Goal: Task Accomplishment & Management: Manage account settings

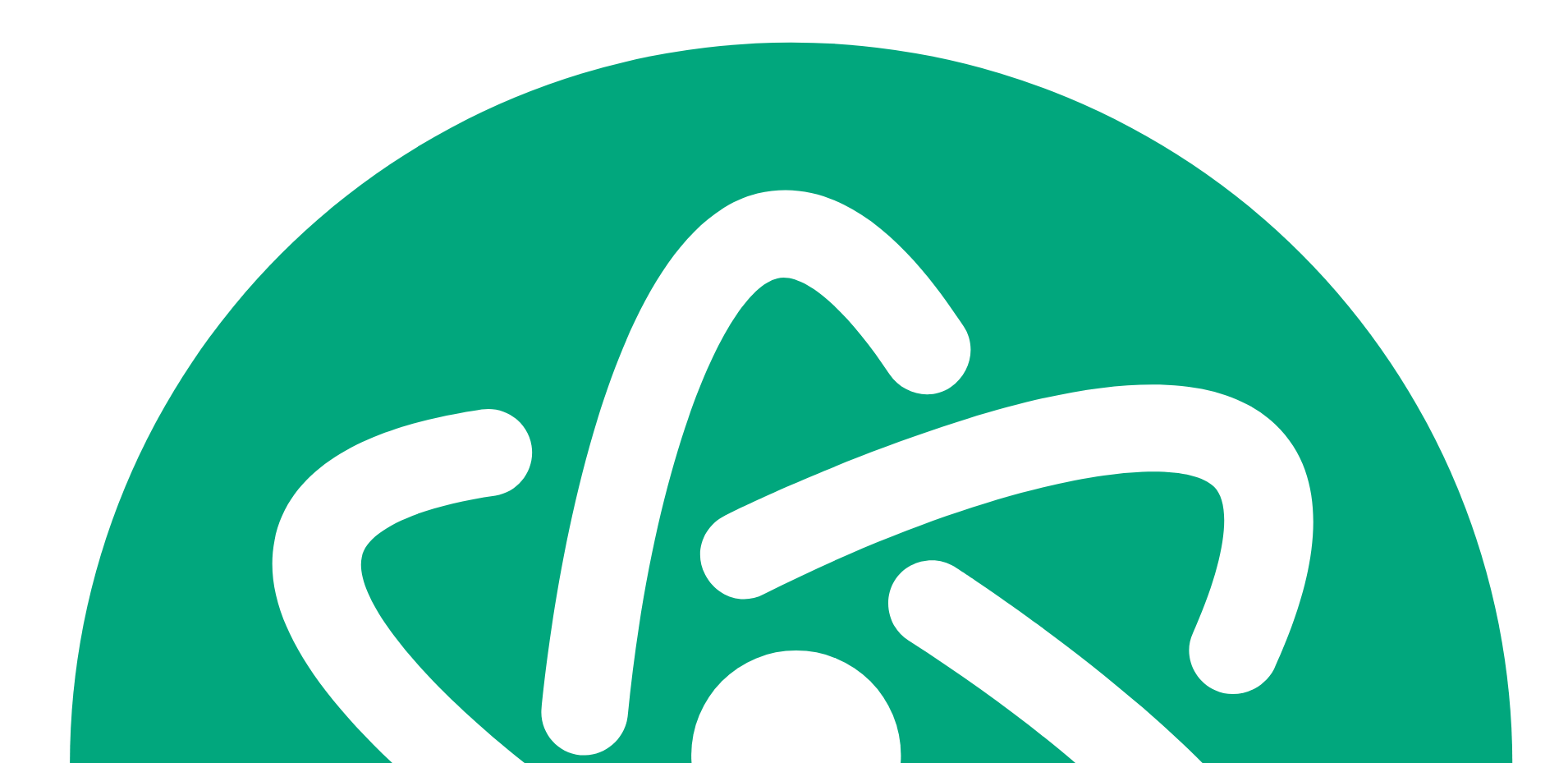
scroll to position [31590, 0]
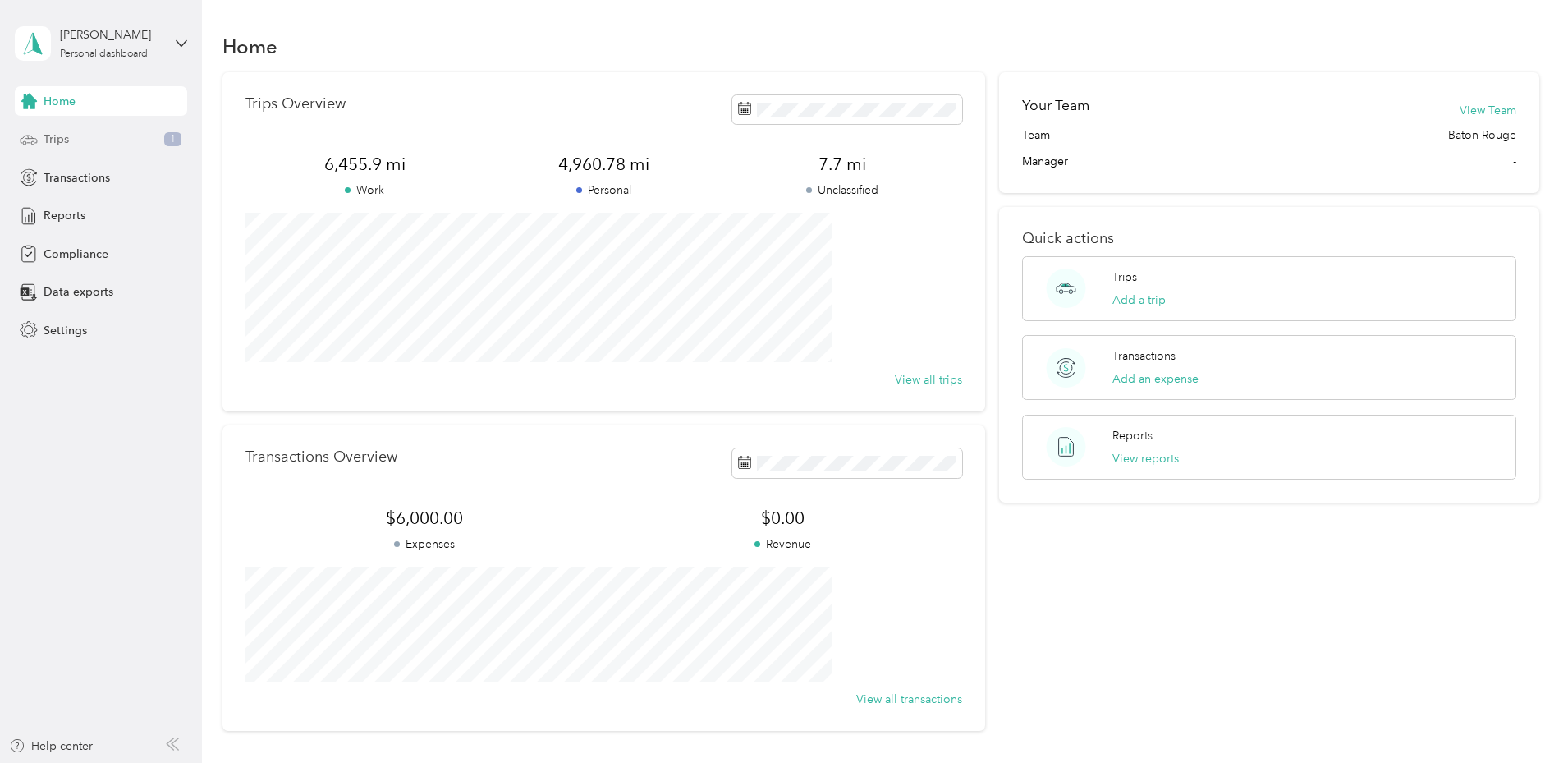
click at [88, 144] on div "Trips 1" at bounding box center [101, 140] width 172 height 30
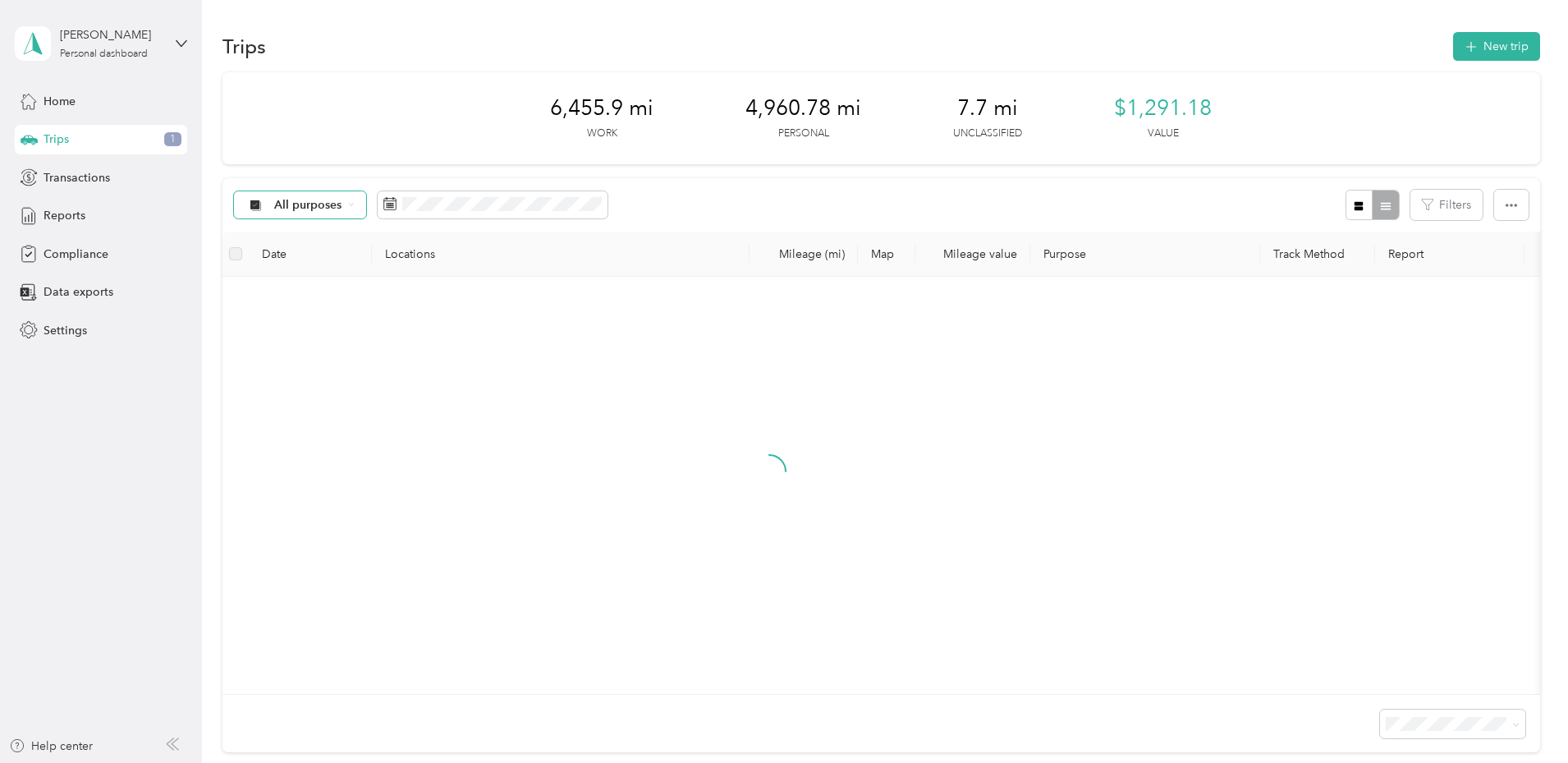
click at [342, 202] on span "All purposes" at bounding box center [308, 205] width 68 height 12
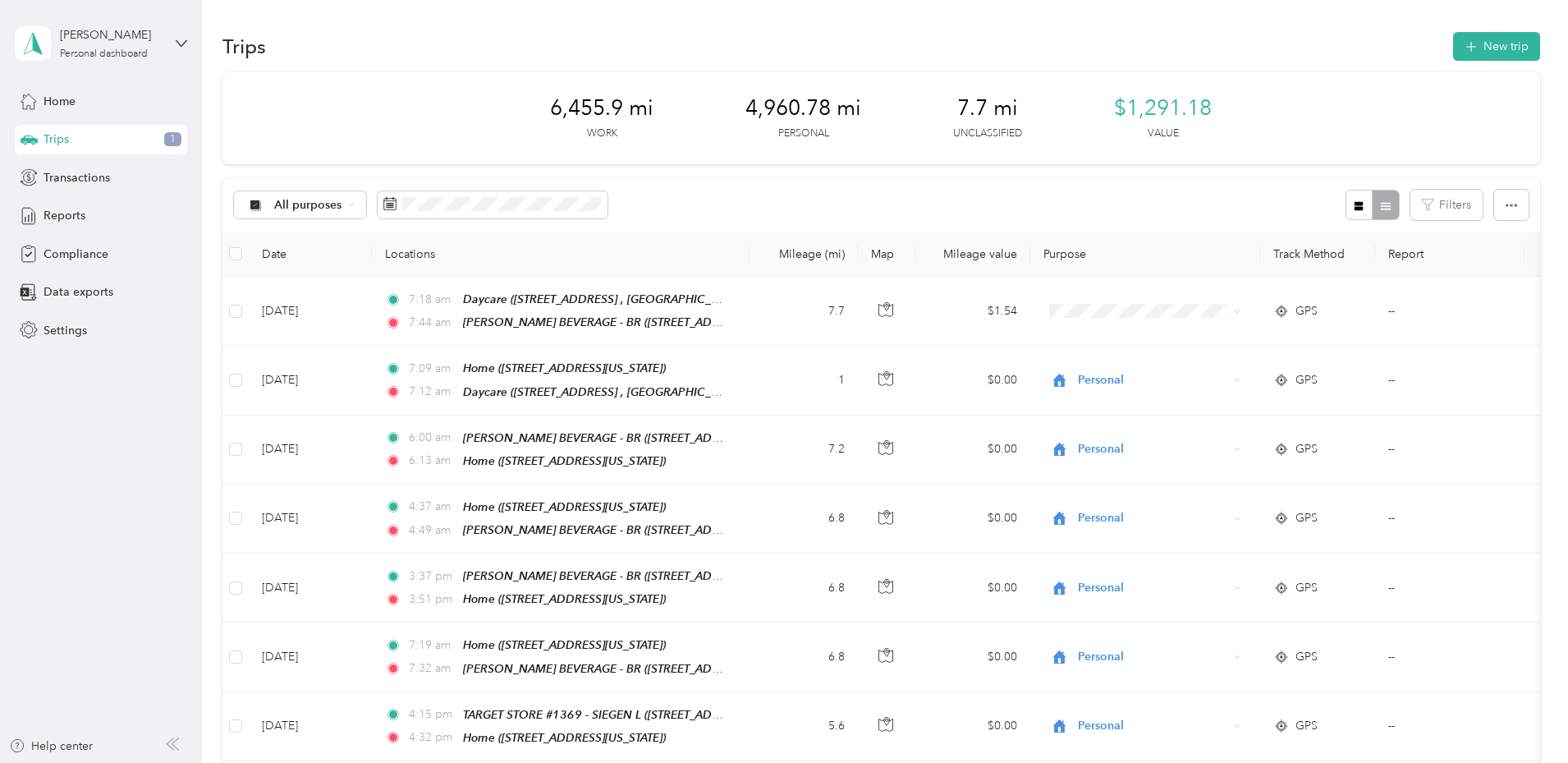
click at [464, 258] on span "Unclassified" at bounding box center [486, 256] width 206 height 17
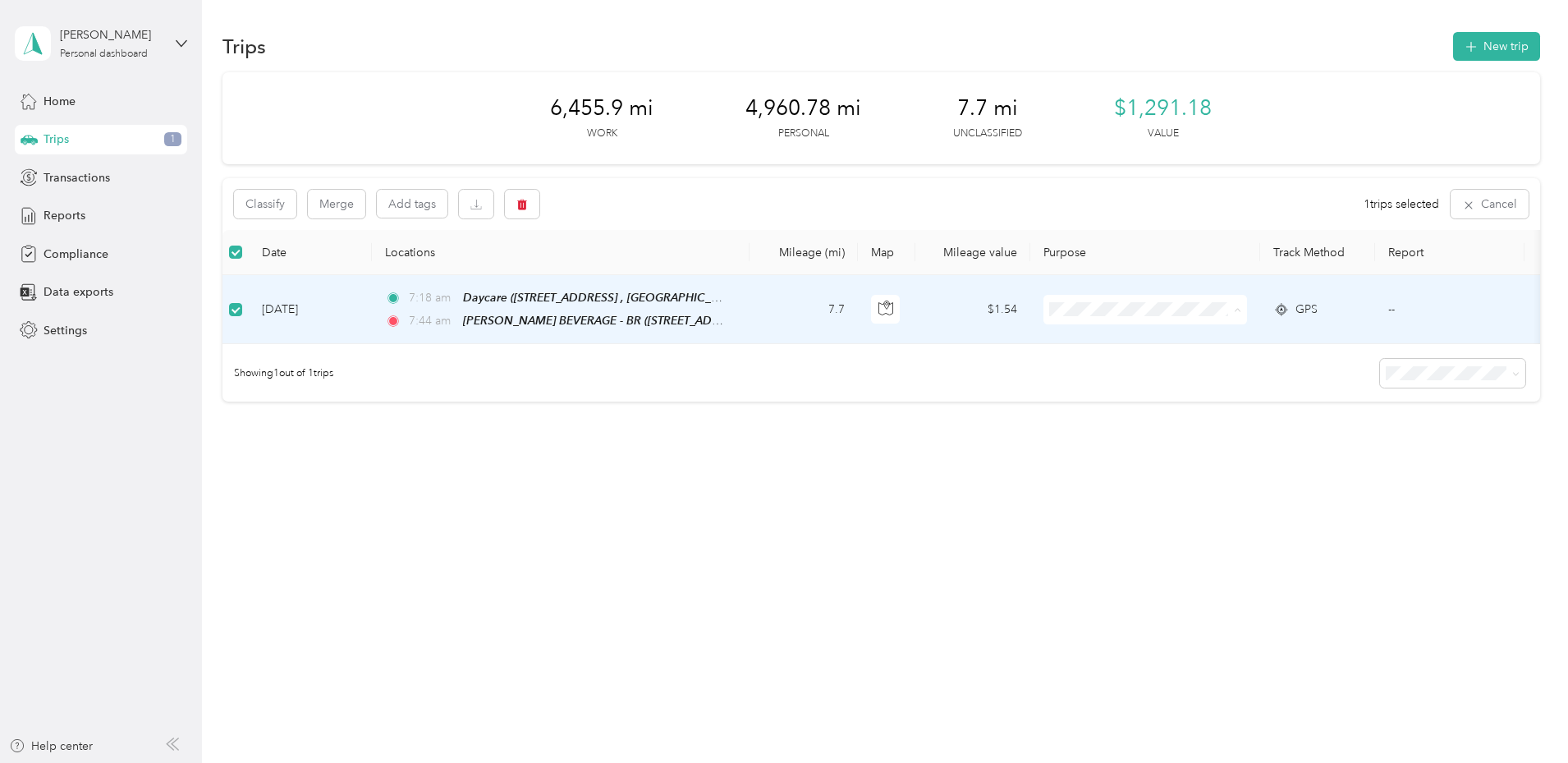
click at [1243, 370] on span "Personal" at bounding box center [1297, 368] width 206 height 17
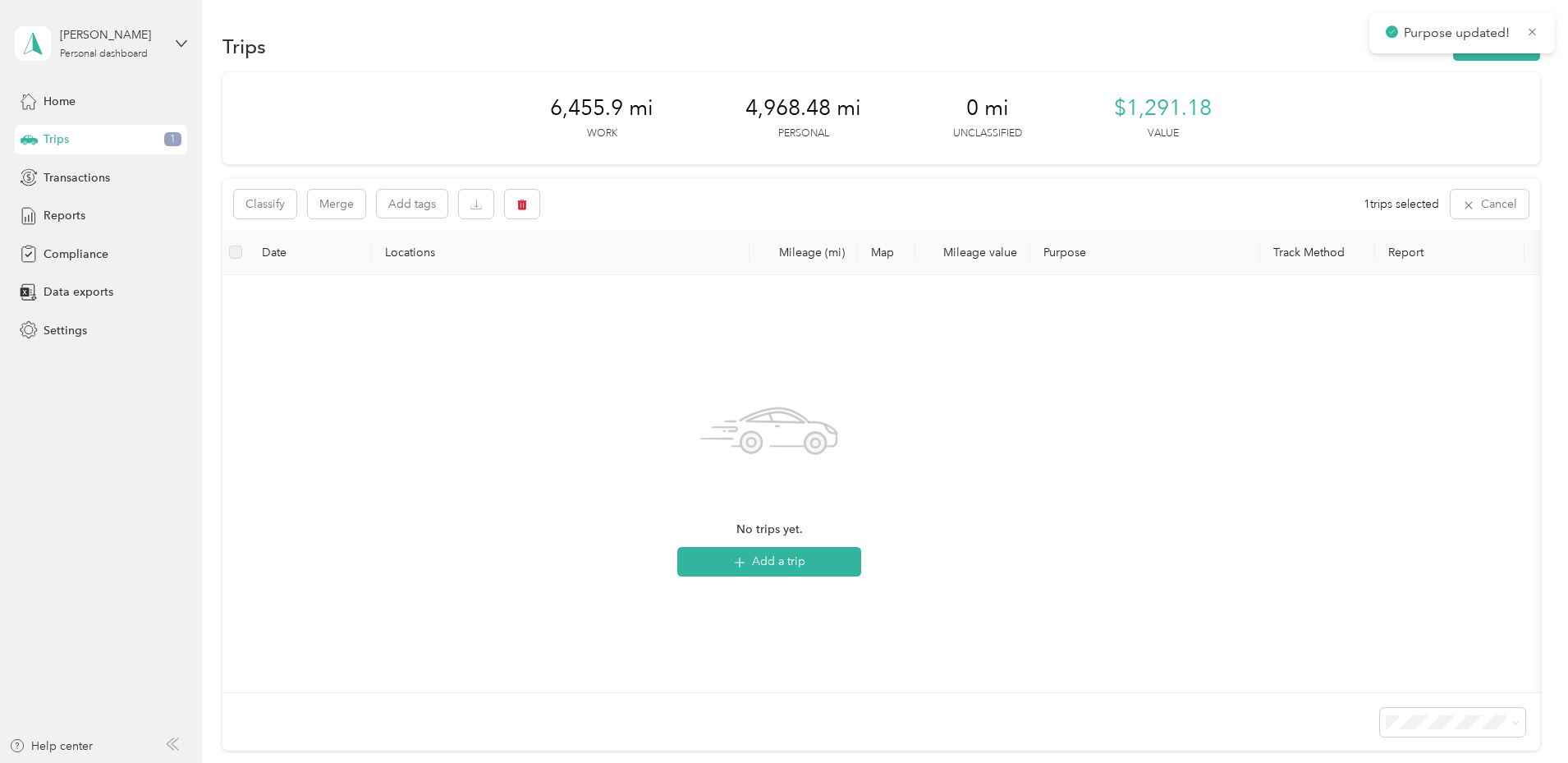
click at [237, 209] on div "6,455.9 mi Work 4,968.48 mi Personal 0 mi Unclassified $1,291.18 Value Classify…" at bounding box center [881, 440] width 1318 height 737
click at [1464, 206] on icon "button" at bounding box center [1467, 204] width 7 height 7
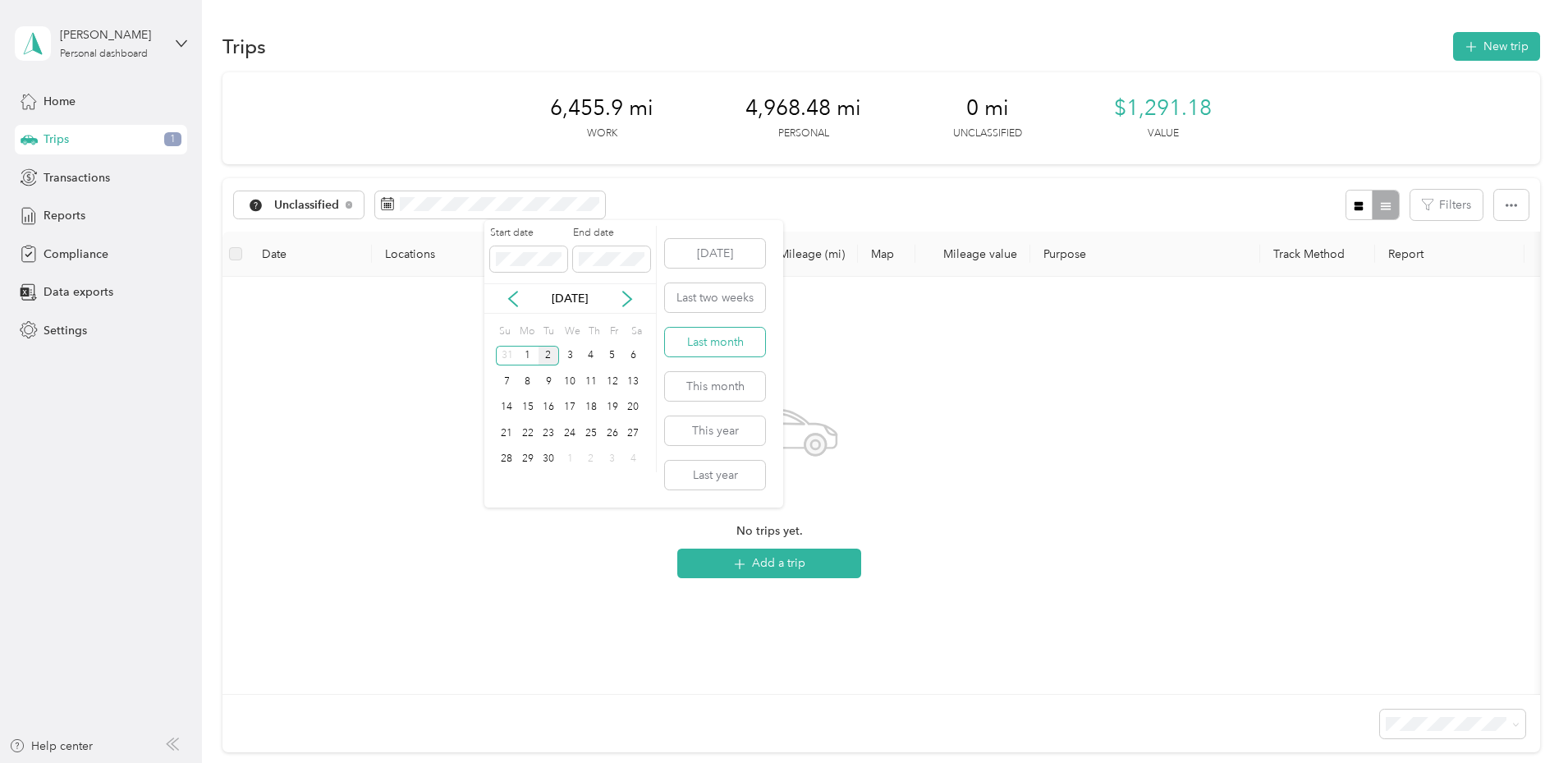
click at [742, 345] on button "Last month" at bounding box center [715, 342] width 100 height 29
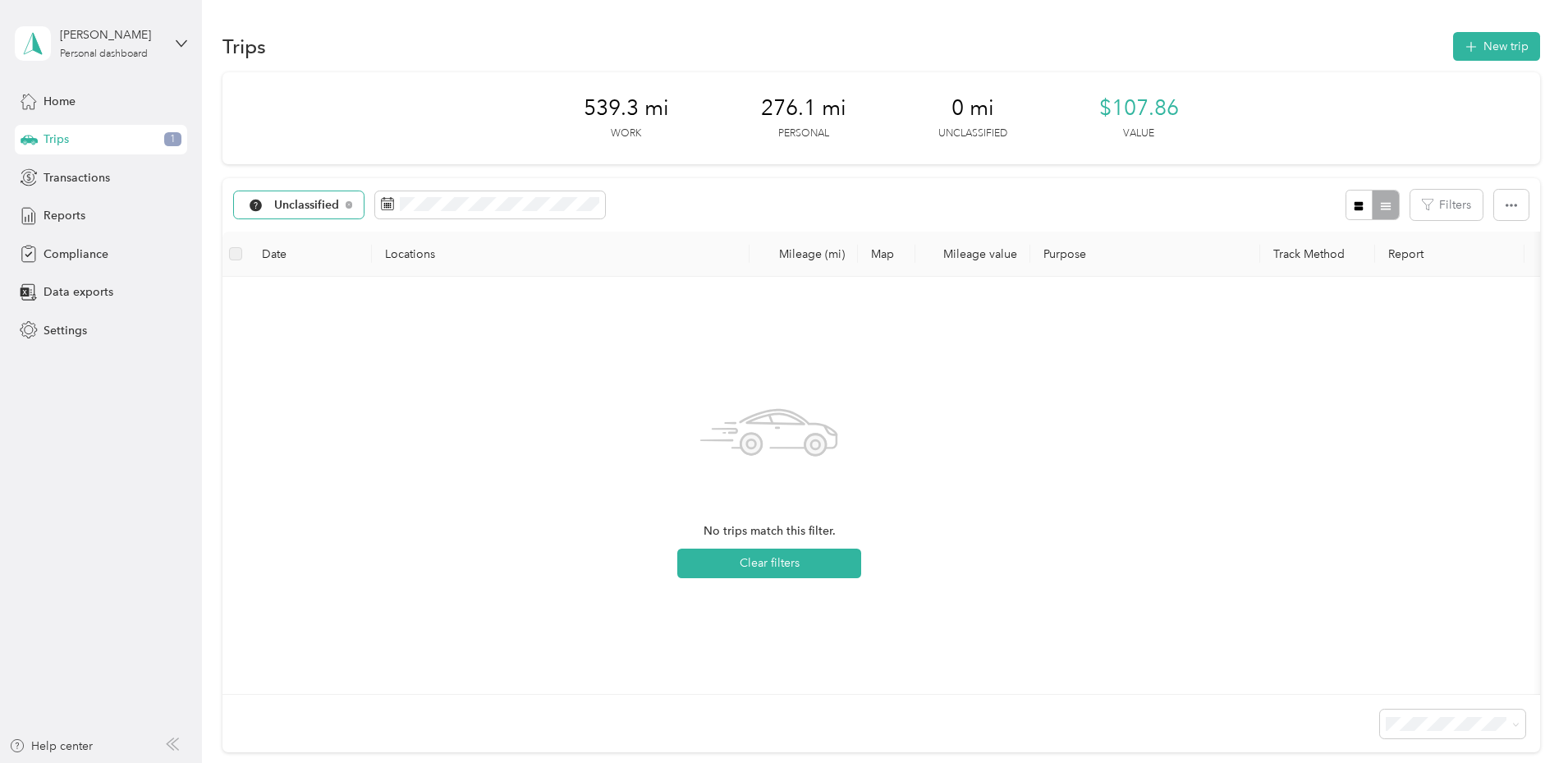
click at [365, 209] on div "Unclassified" at bounding box center [299, 205] width 131 height 28
click at [435, 231] on span "All purposes" at bounding box center [486, 233] width 206 height 17
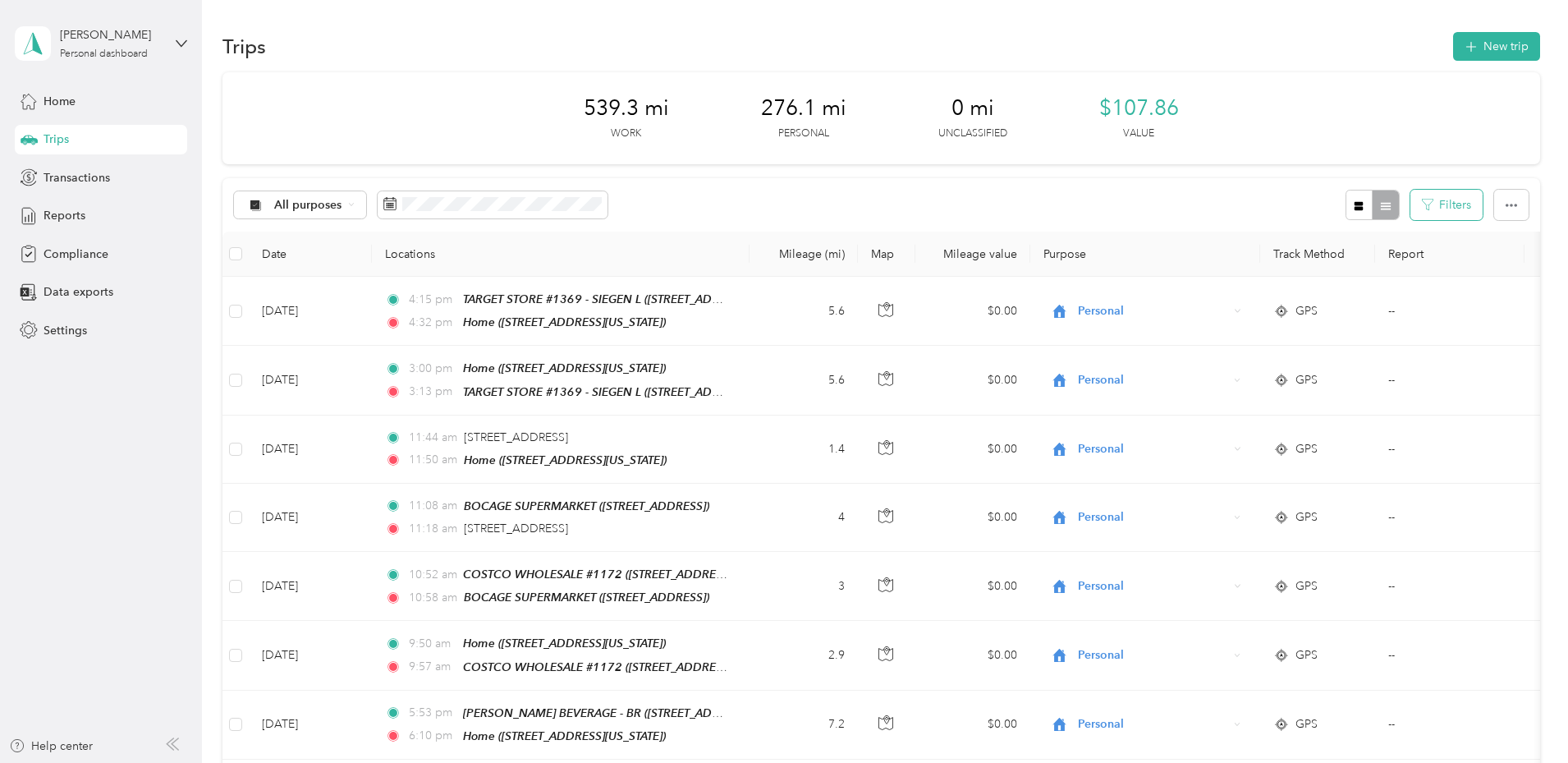
click at [1411, 197] on button "Filters" at bounding box center [1446, 204] width 72 height 30
click at [1341, 327] on span at bounding box center [1344, 329] width 13 height 12
click at [1348, 332] on icon at bounding box center [1347, 329] width 7 height 7
click at [1273, 471] on div "Home" at bounding box center [1292, 472] width 139 height 17
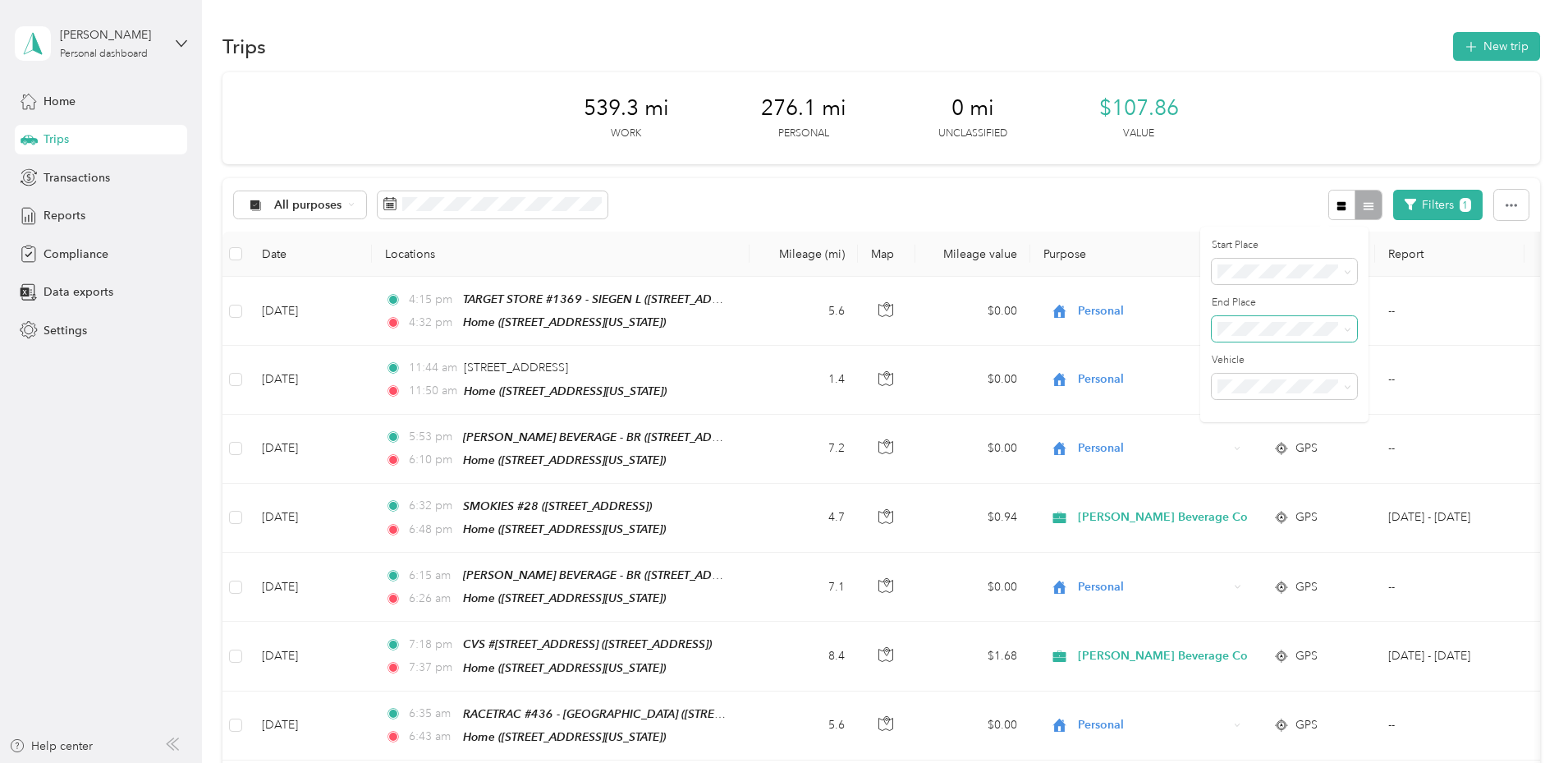
click at [905, 180] on div "All purposes Filters 1" at bounding box center [881, 205] width 1318 height 54
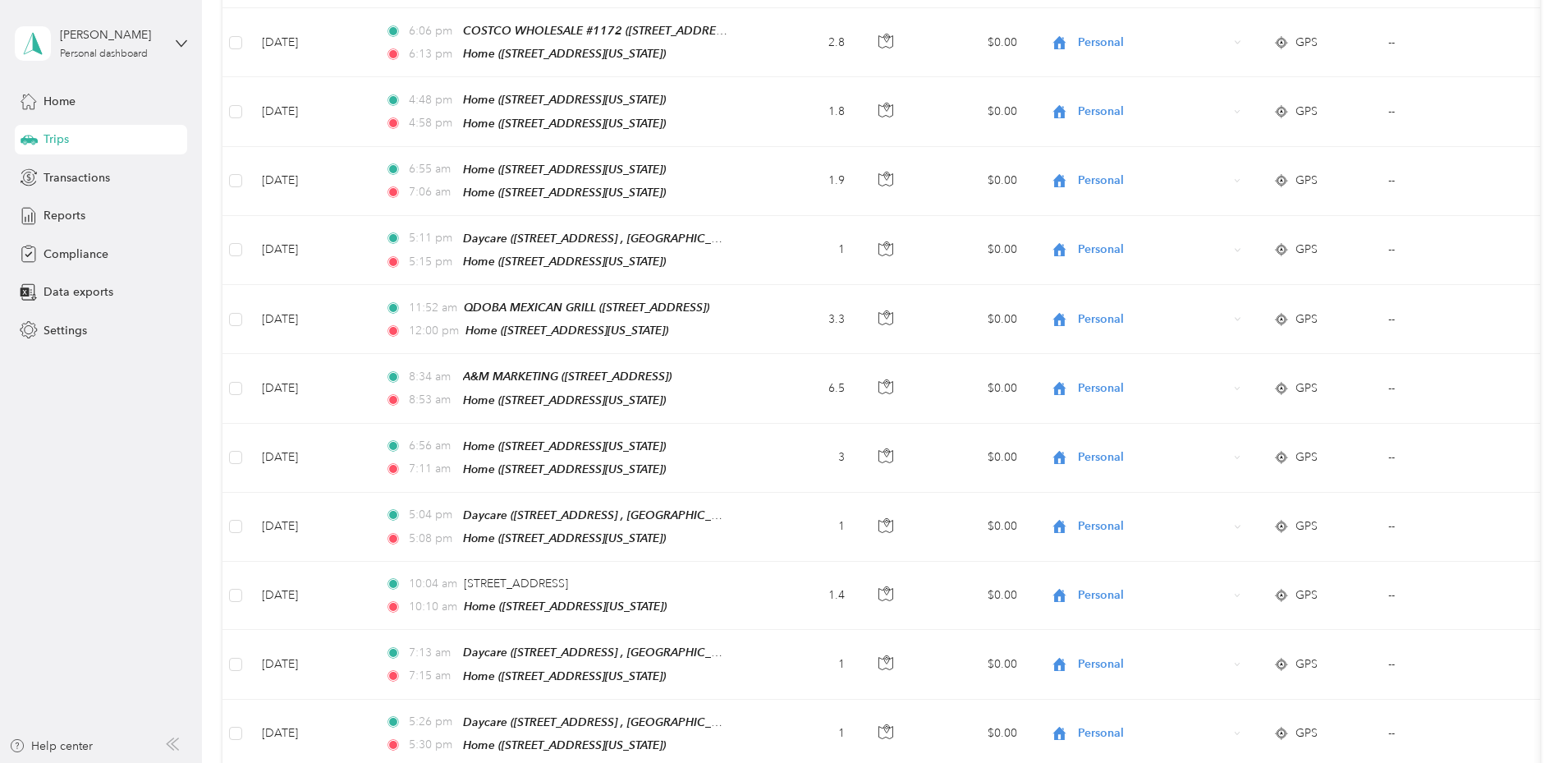
scroll to position [1500, 0]
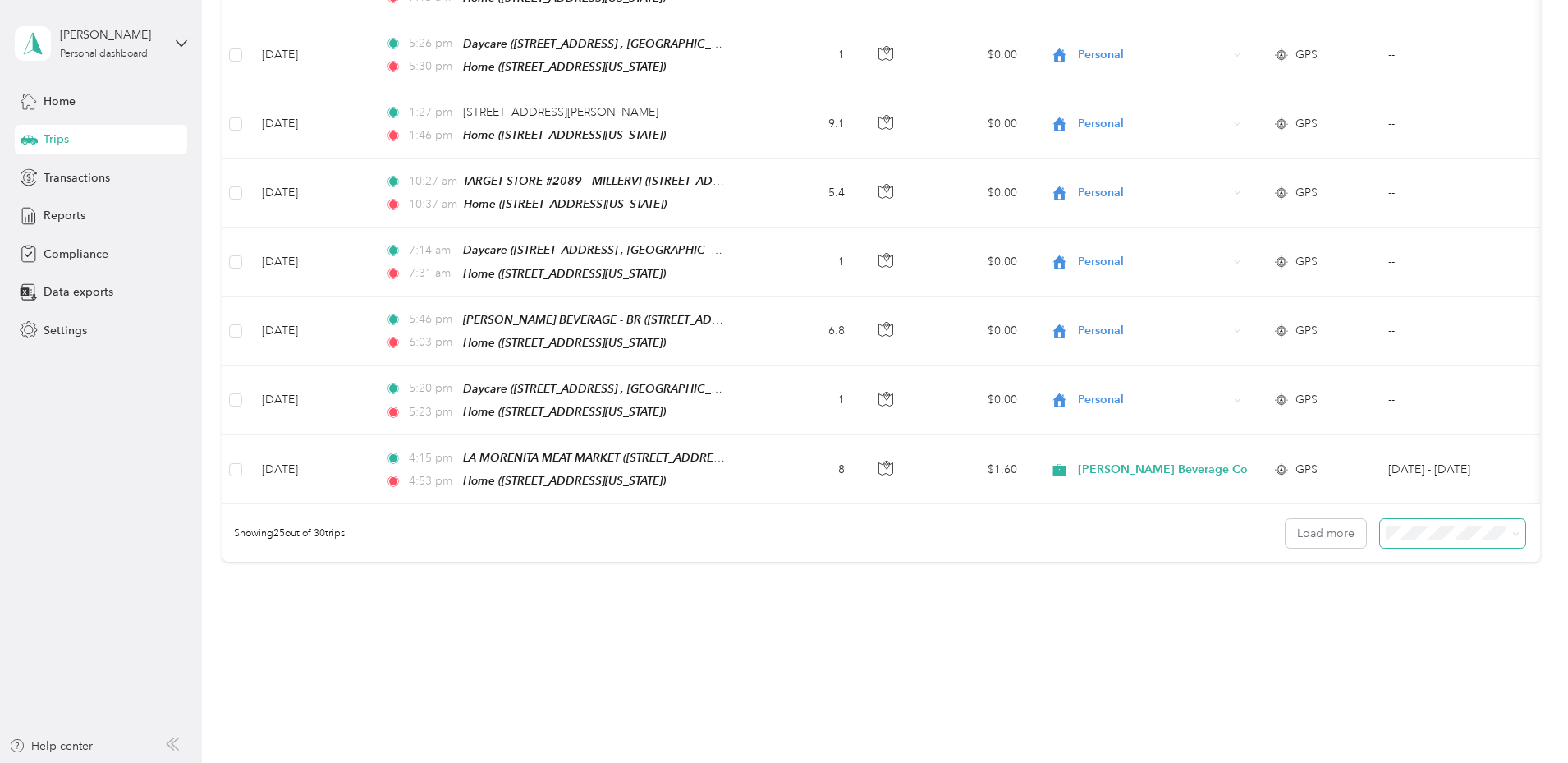
click at [1380, 519] on span at bounding box center [1452, 533] width 146 height 29
click at [1336, 577] on li "50 per load" at bounding box center [1340, 566] width 146 height 29
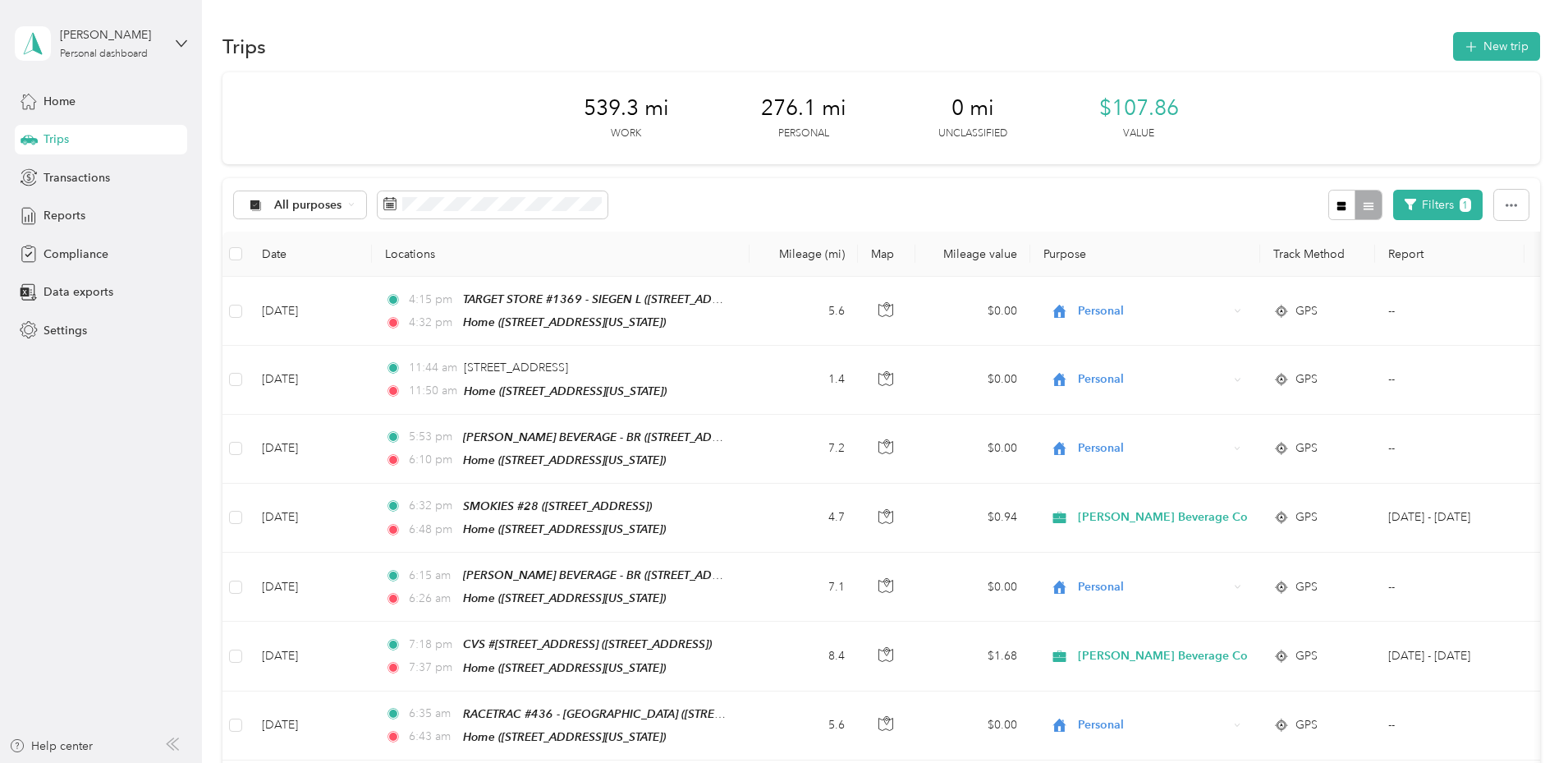
drag, startPoint x: 854, startPoint y: 408, endPoint x: 701, endPoint y: -79, distance: 510.5
click at [1393, 204] on button "Filters 1" at bounding box center [1437, 204] width 90 height 30
click at [1323, 320] on span at bounding box center [1284, 329] width 146 height 26
click at [1308, 355] on div "Anywhere" at bounding box center [1292, 357] width 139 height 17
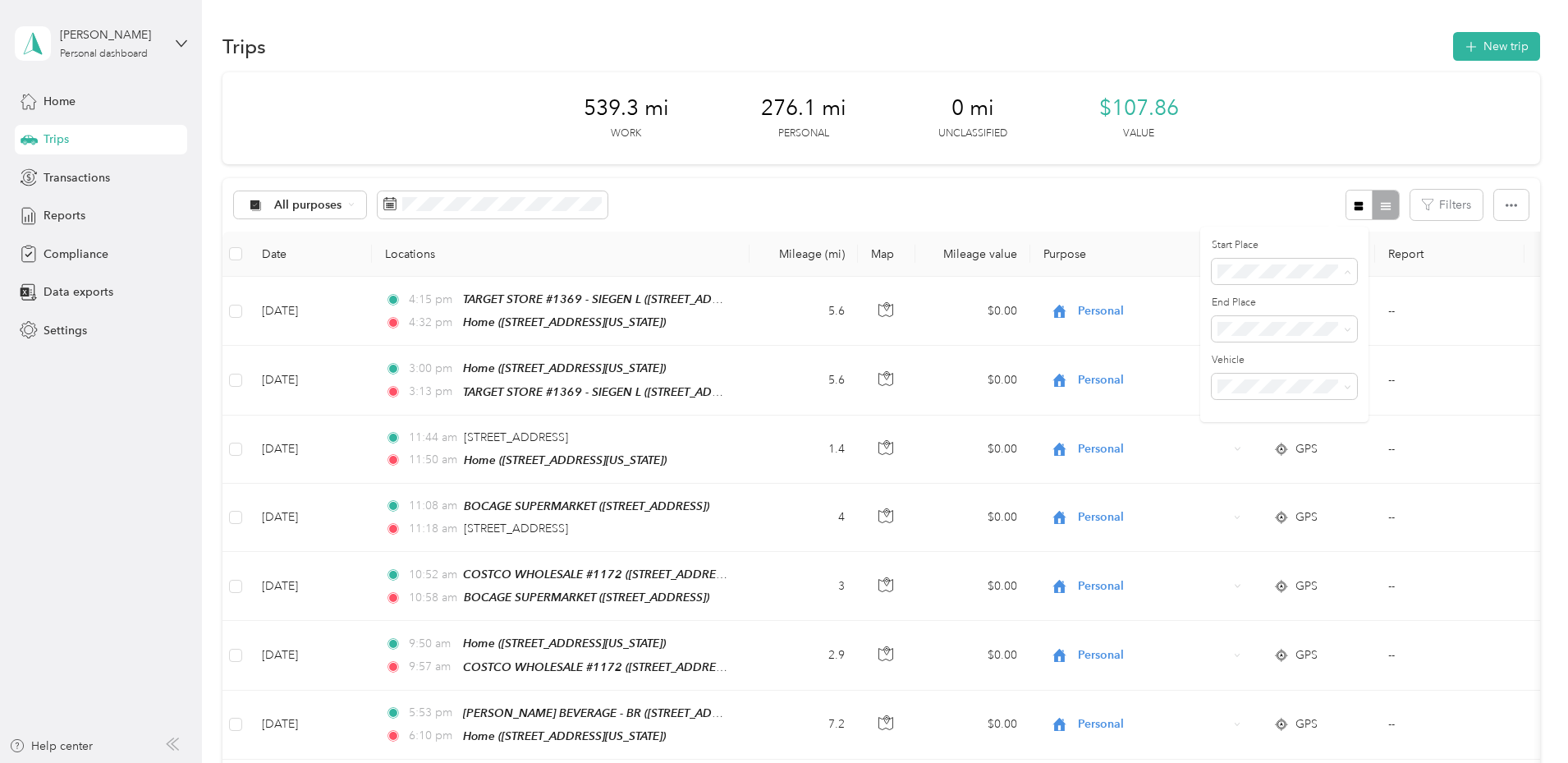
click at [1269, 416] on div "Home" at bounding box center [1292, 415] width 139 height 17
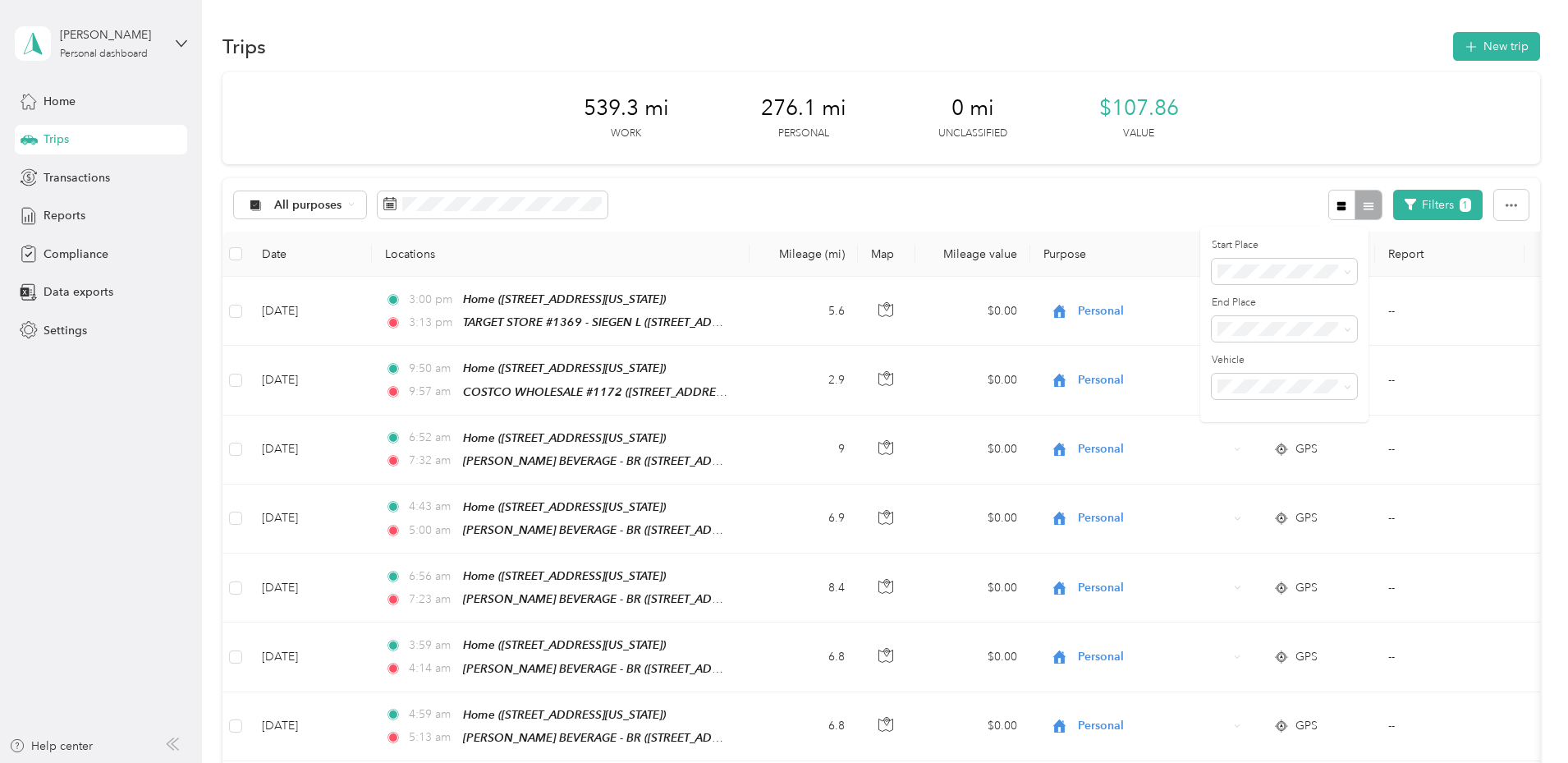
click at [1090, 197] on div "All purposes Filters 1" at bounding box center [881, 205] width 1318 height 54
click at [82, 212] on span "Reports" at bounding box center [65, 215] width 42 height 17
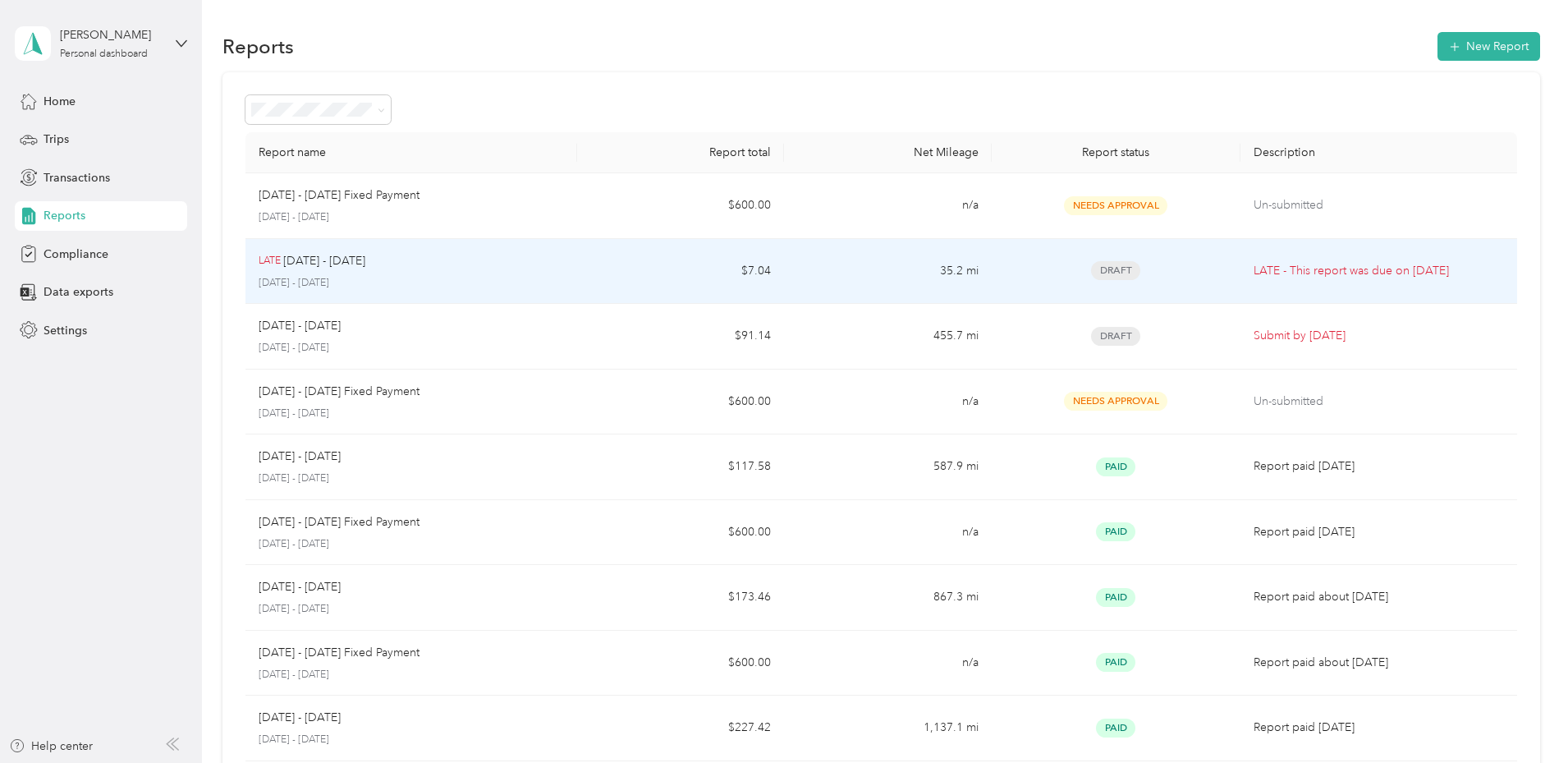
click at [493, 263] on div "LATE [DATE] - [DATE]" at bounding box center [411, 261] width 305 height 18
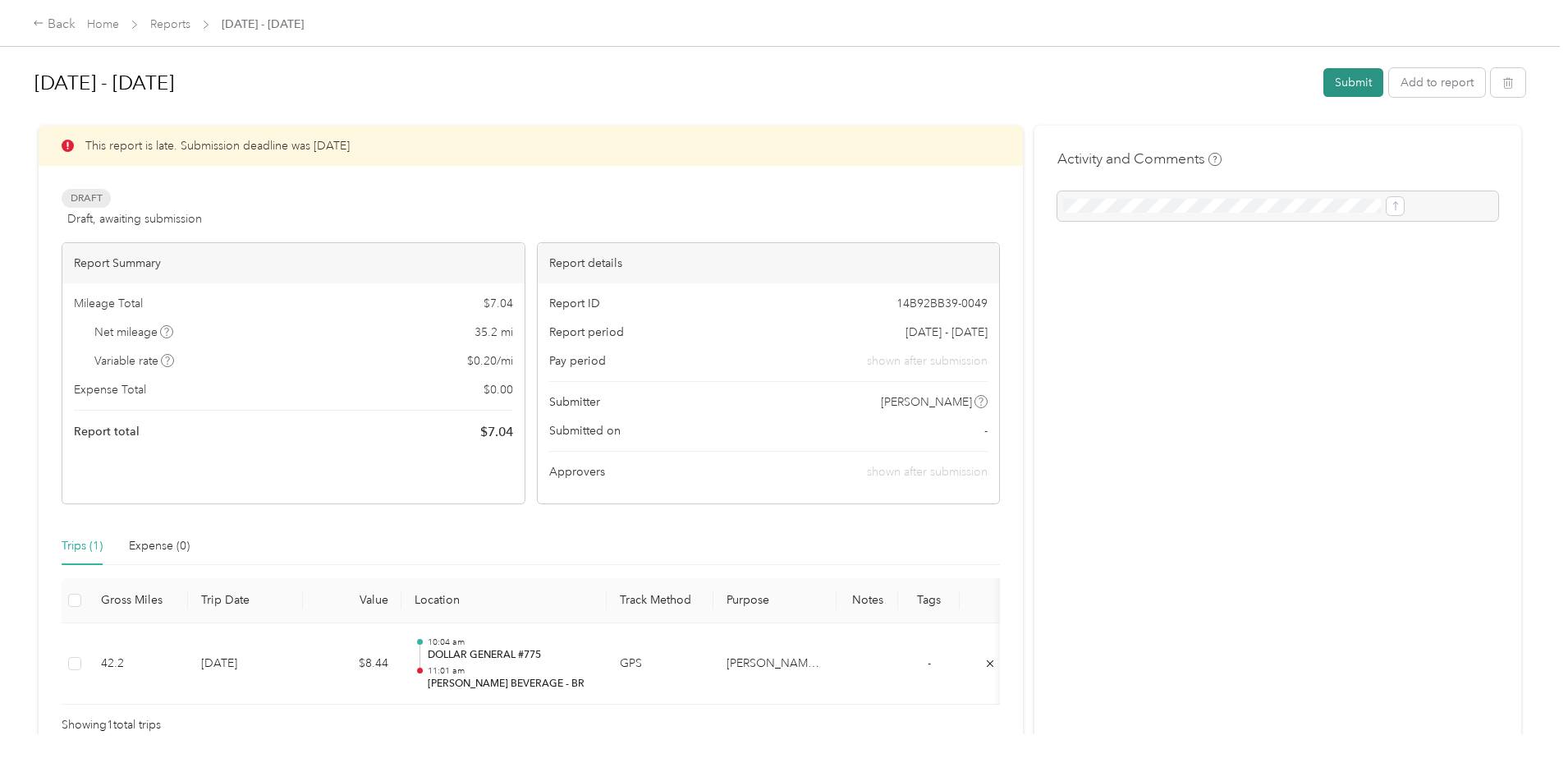
click at [1323, 96] on button "Submit" at bounding box center [1353, 82] width 60 height 29
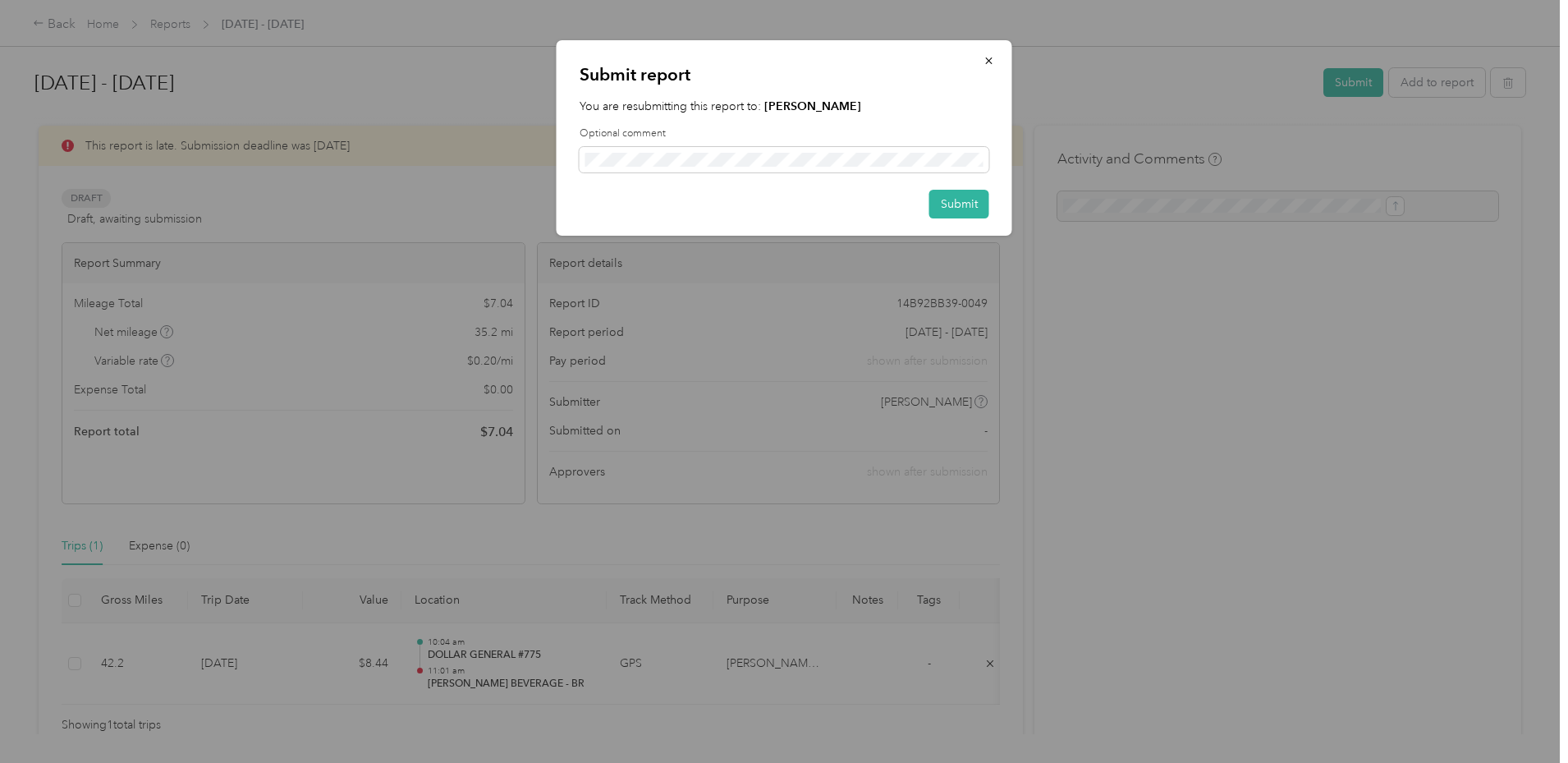
click at [739, 138] on label "Optional comment" at bounding box center [784, 134] width 410 height 15
click at [933, 214] on button "Submit" at bounding box center [959, 203] width 60 height 29
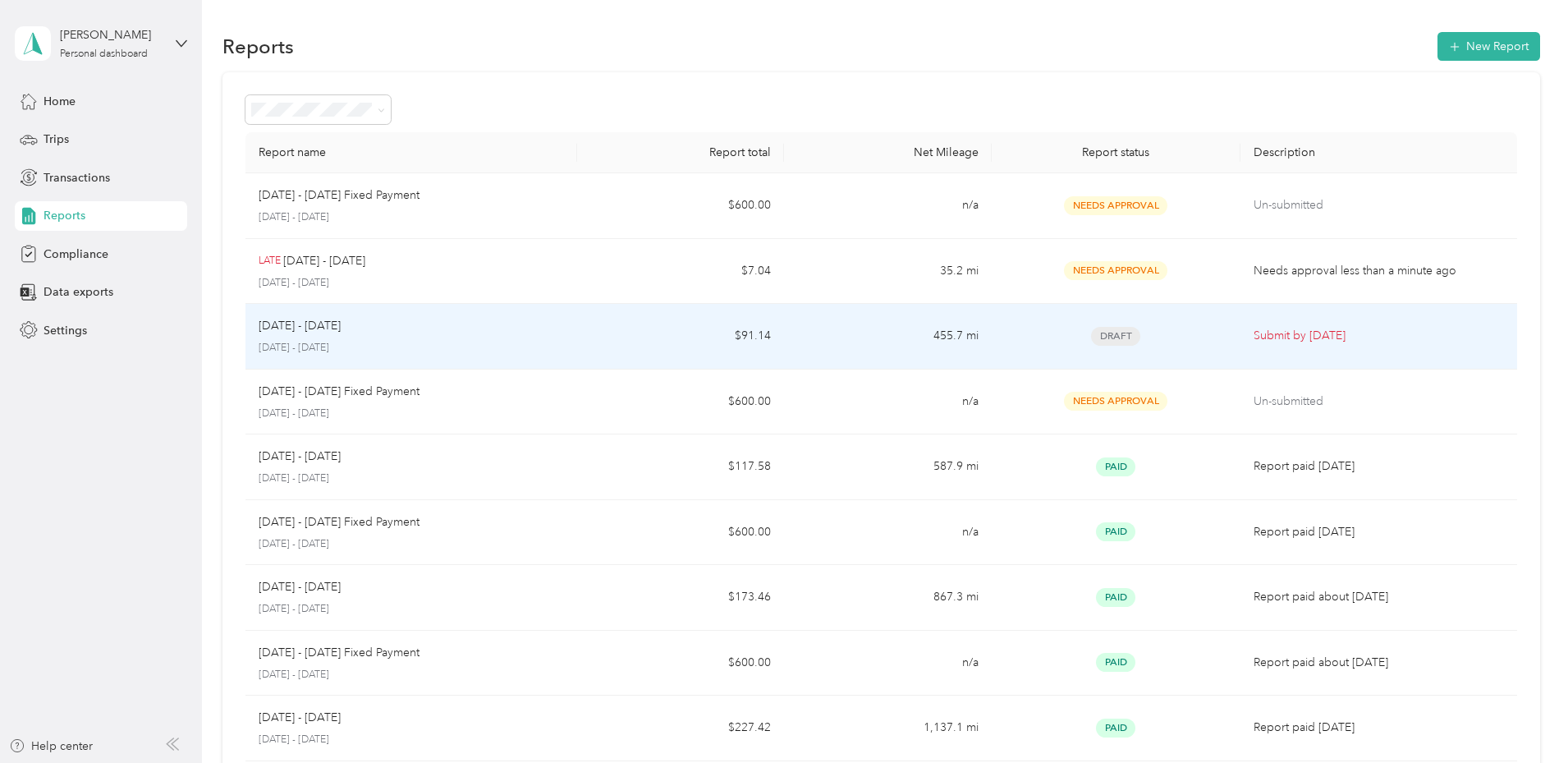
click at [555, 343] on p "[DATE] - [DATE]" at bounding box center [411, 348] width 305 height 15
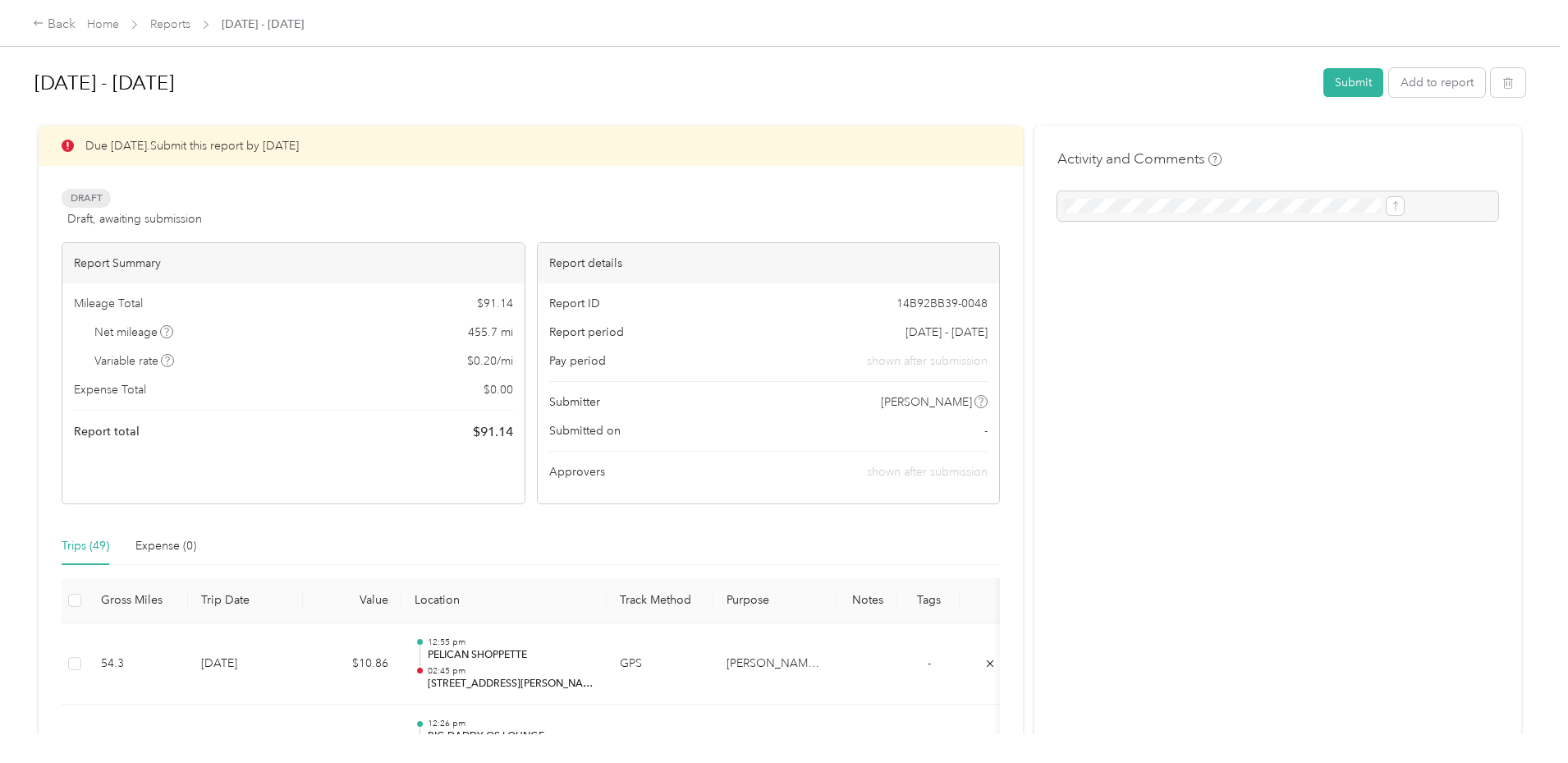
drag, startPoint x: 994, startPoint y: 171, endPoint x: 1035, endPoint y: 155, distance: 44.0
click at [1323, 86] on button "Submit" at bounding box center [1353, 82] width 60 height 29
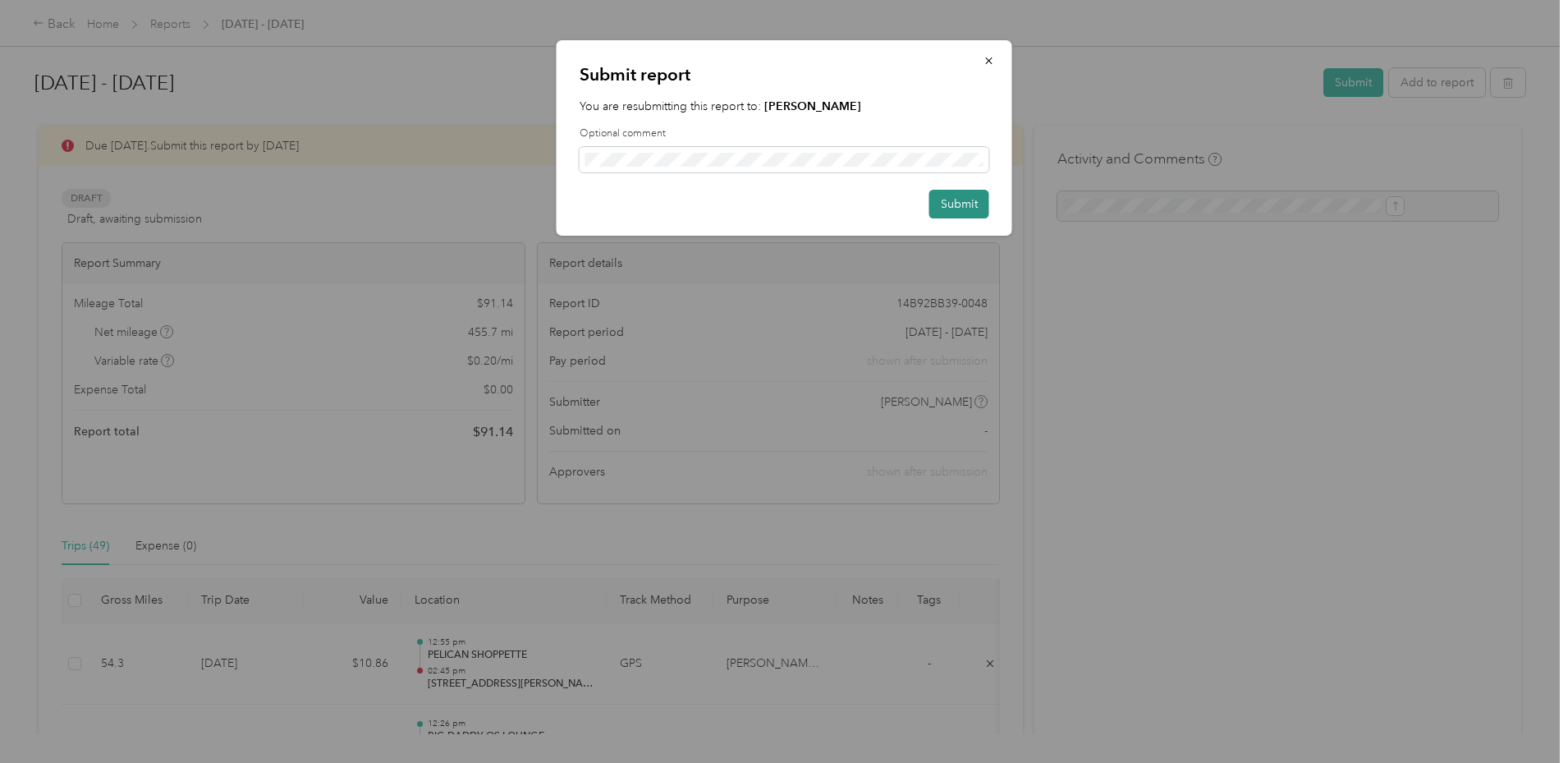
click at [966, 193] on button "Submit" at bounding box center [959, 203] width 60 height 29
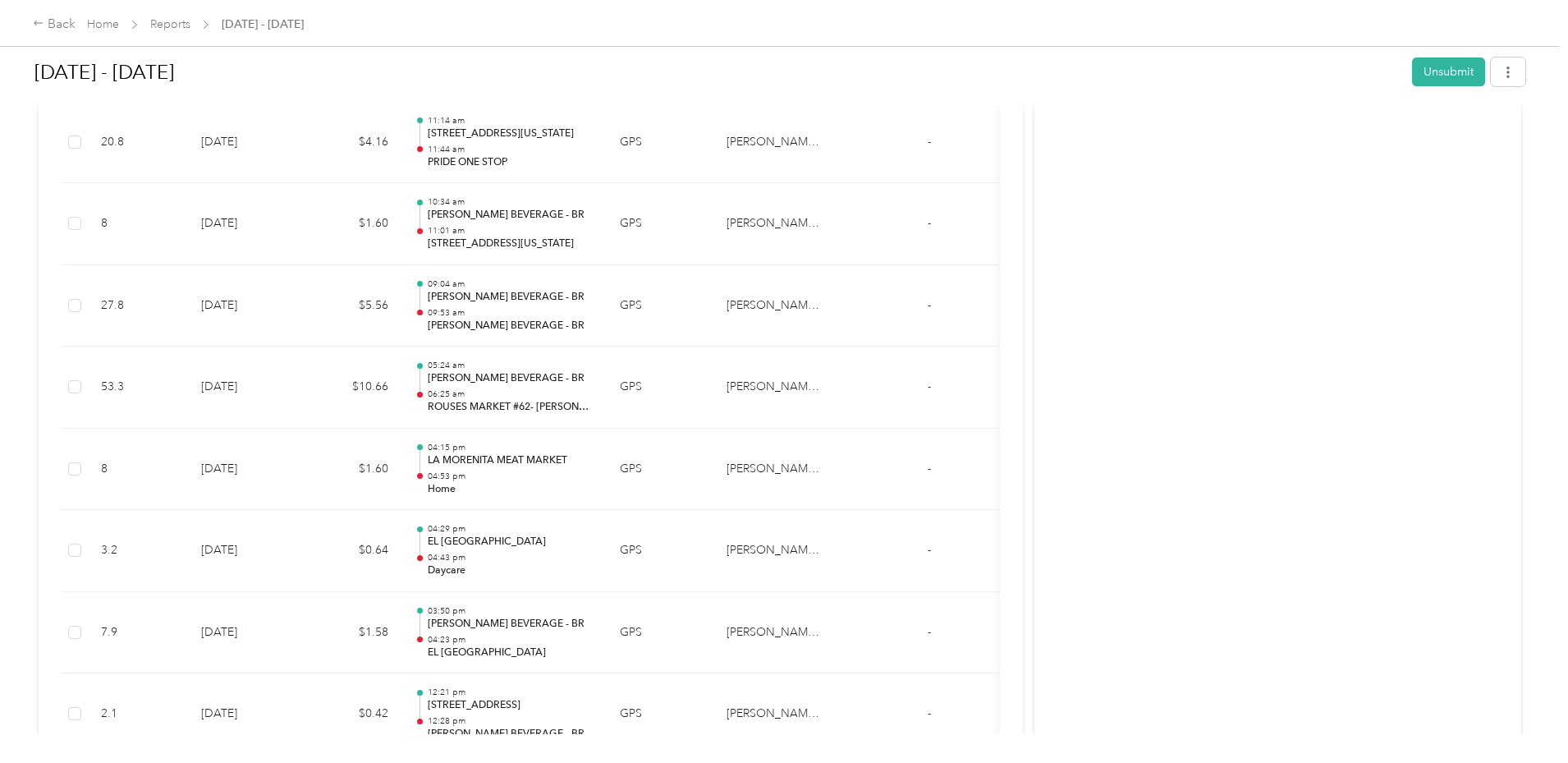
scroll to position [3695, 0]
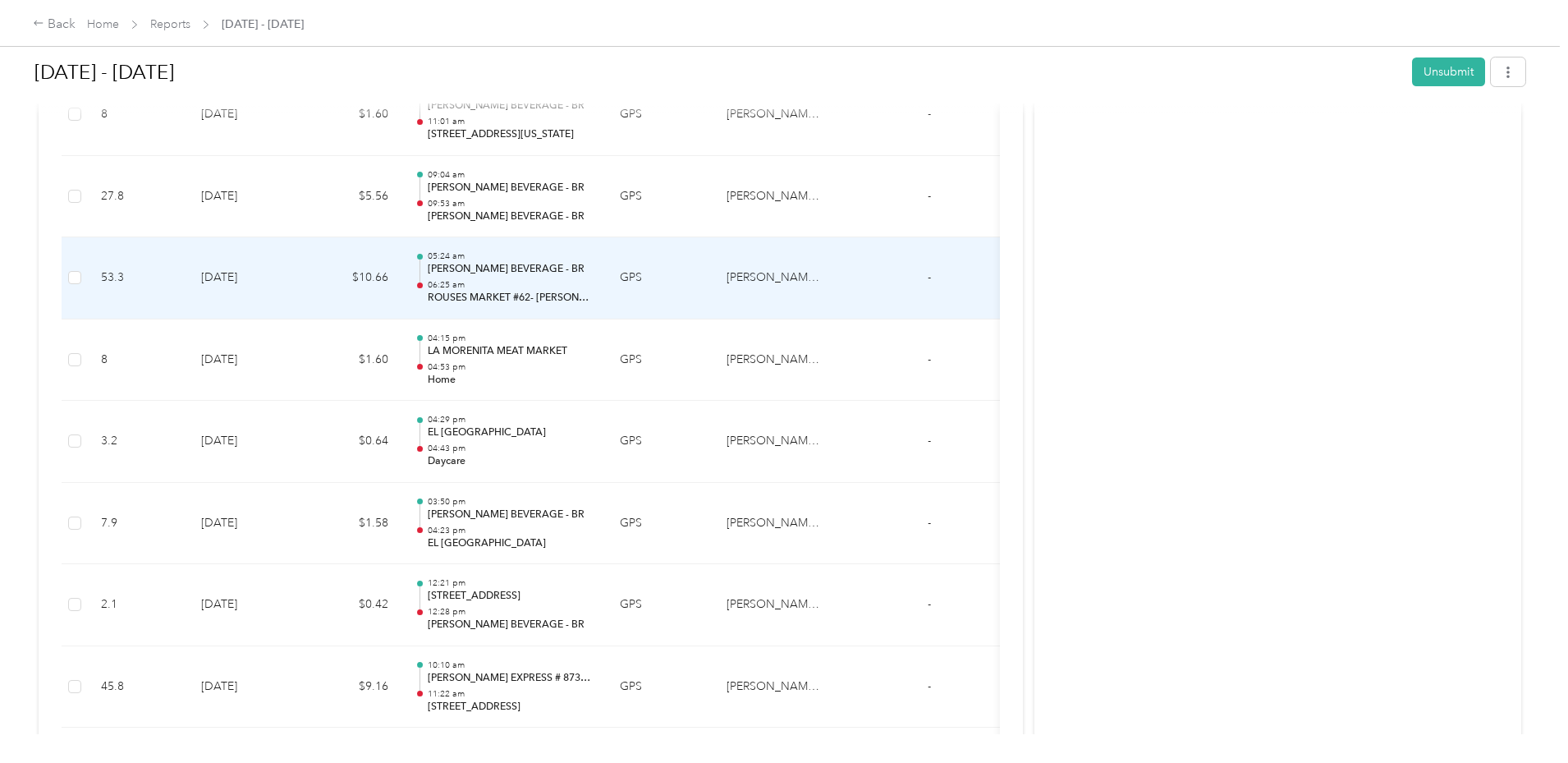
click at [402, 273] on td "$10.66" at bounding box center [352, 278] width 99 height 82
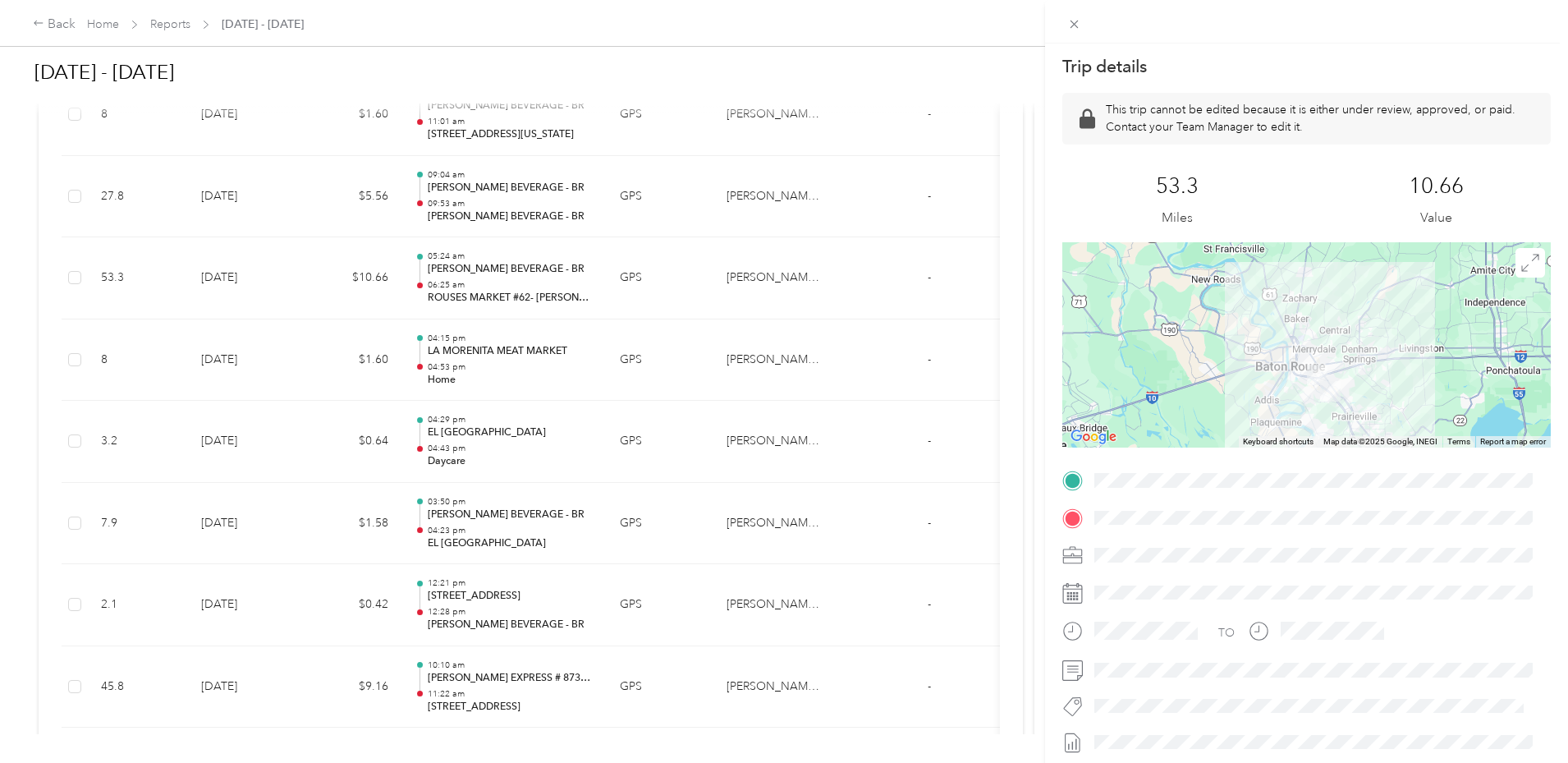
click at [655, 703] on div "Trip details This trip cannot be edited because it is either under review, appr…" at bounding box center [784, 381] width 1568 height 763
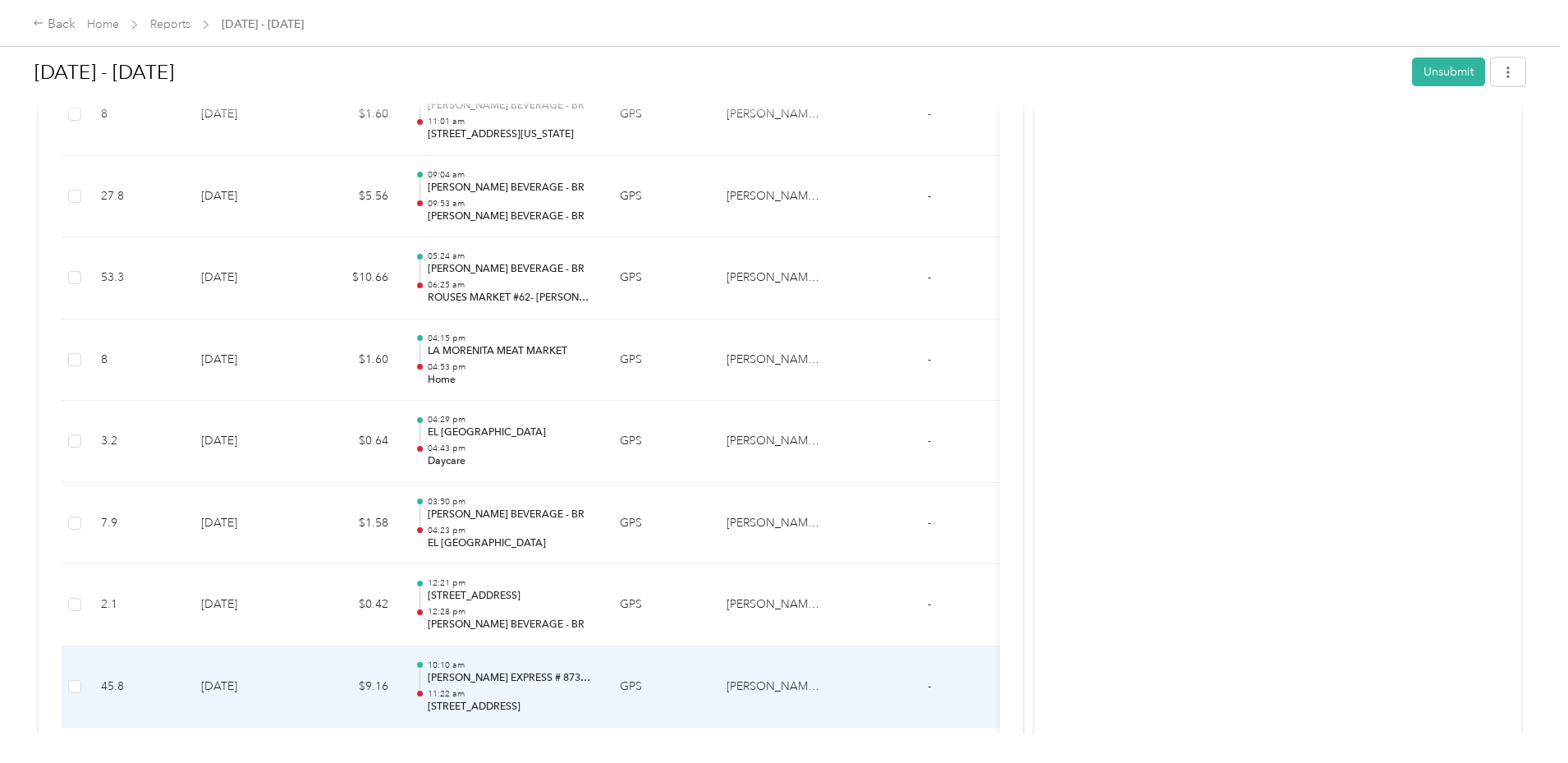
click at [593, 690] on p "11:22 am" at bounding box center [510, 694] width 165 height 12
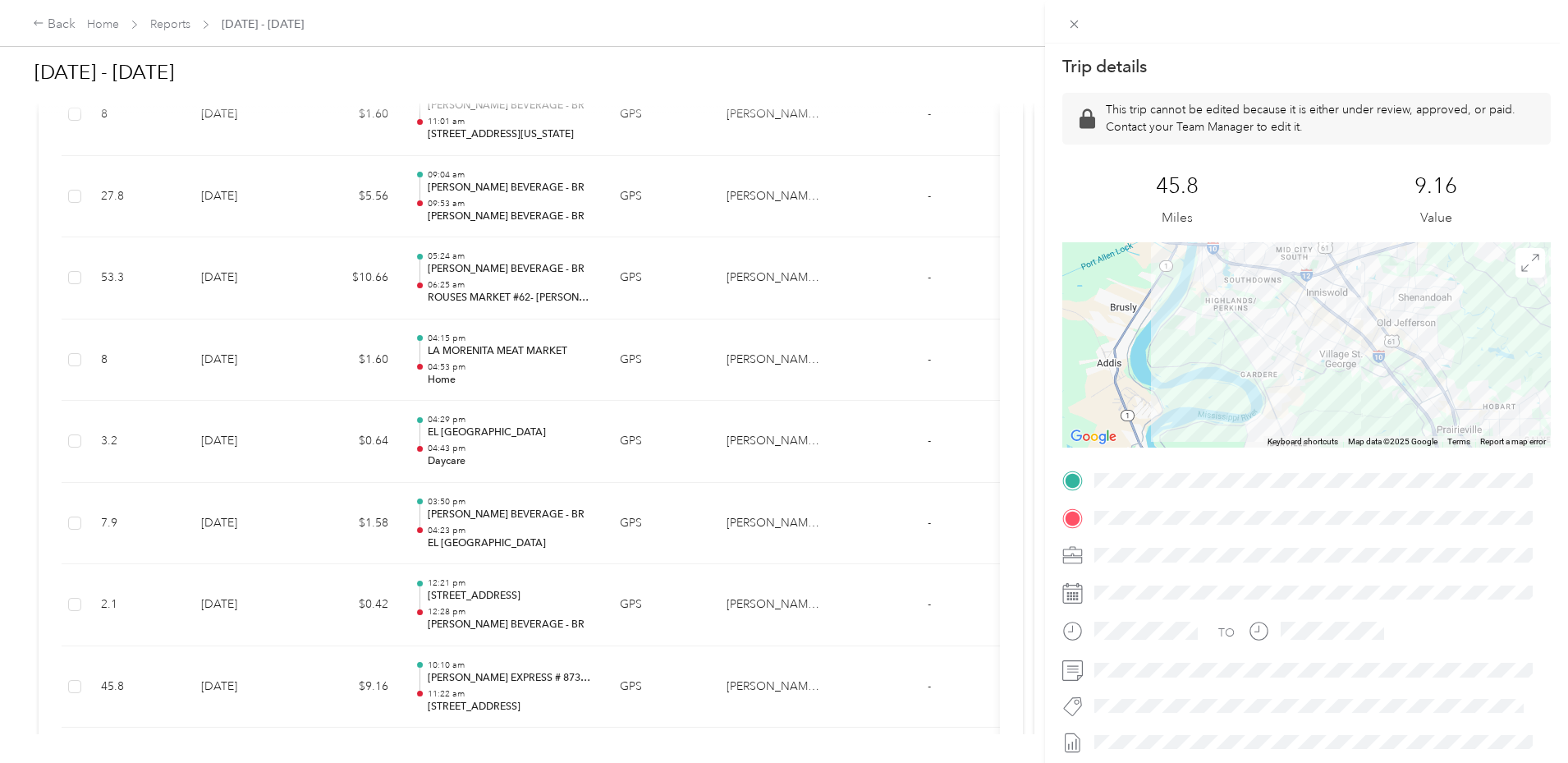
click at [182, 25] on div "Trip details This trip cannot be edited because it is either under review, appr…" at bounding box center [784, 381] width 1568 height 763
